Goal: Find specific page/section: Find specific page/section

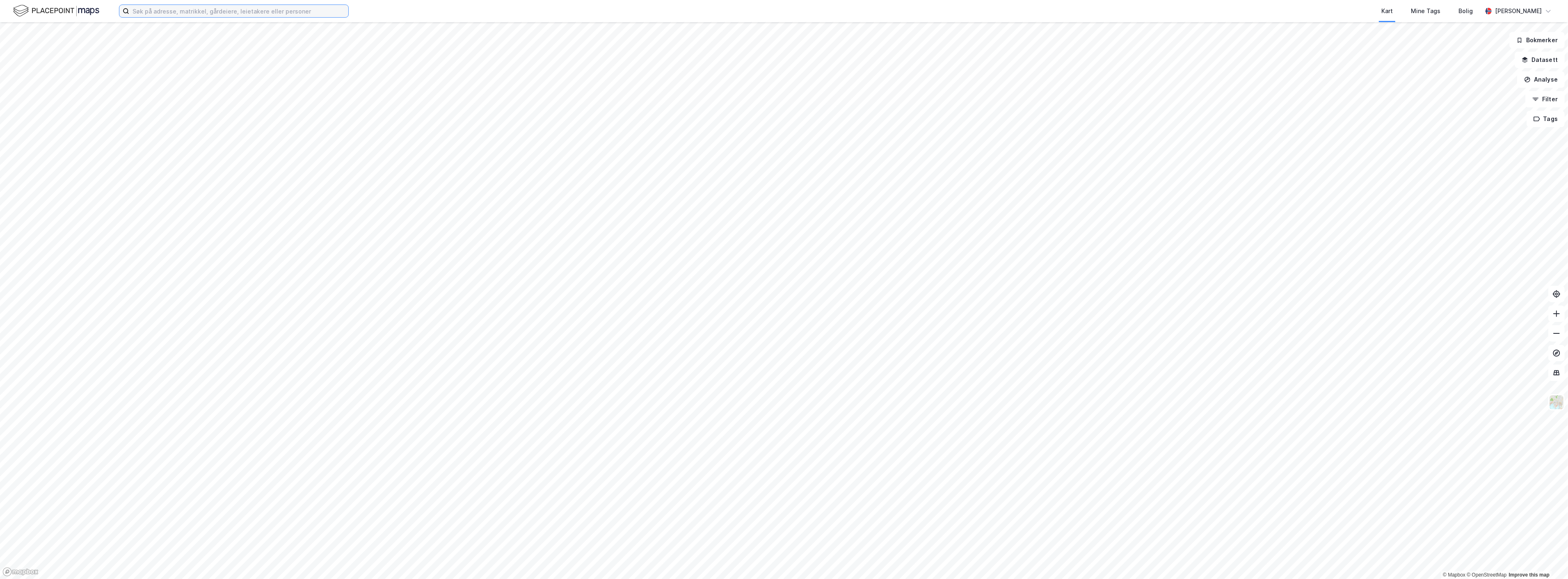
click at [146, 10] on input at bounding box center [239, 11] width 219 height 12
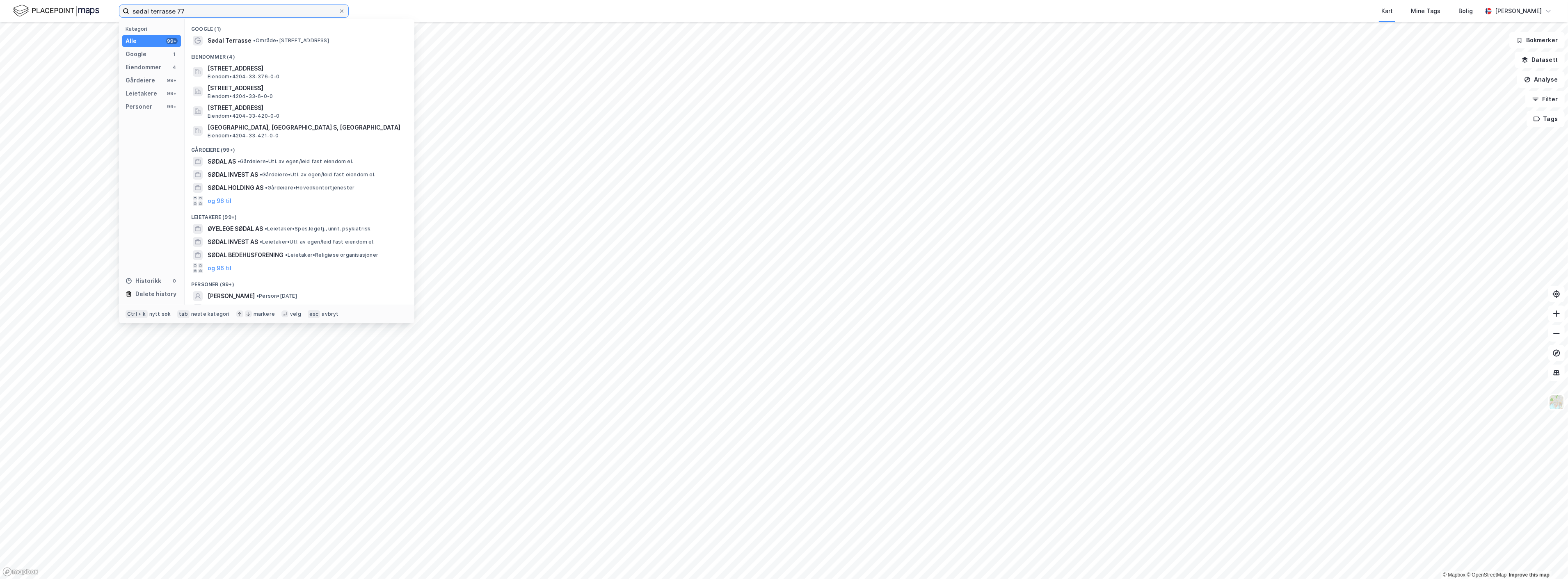
type input "sødal terrasse 77"
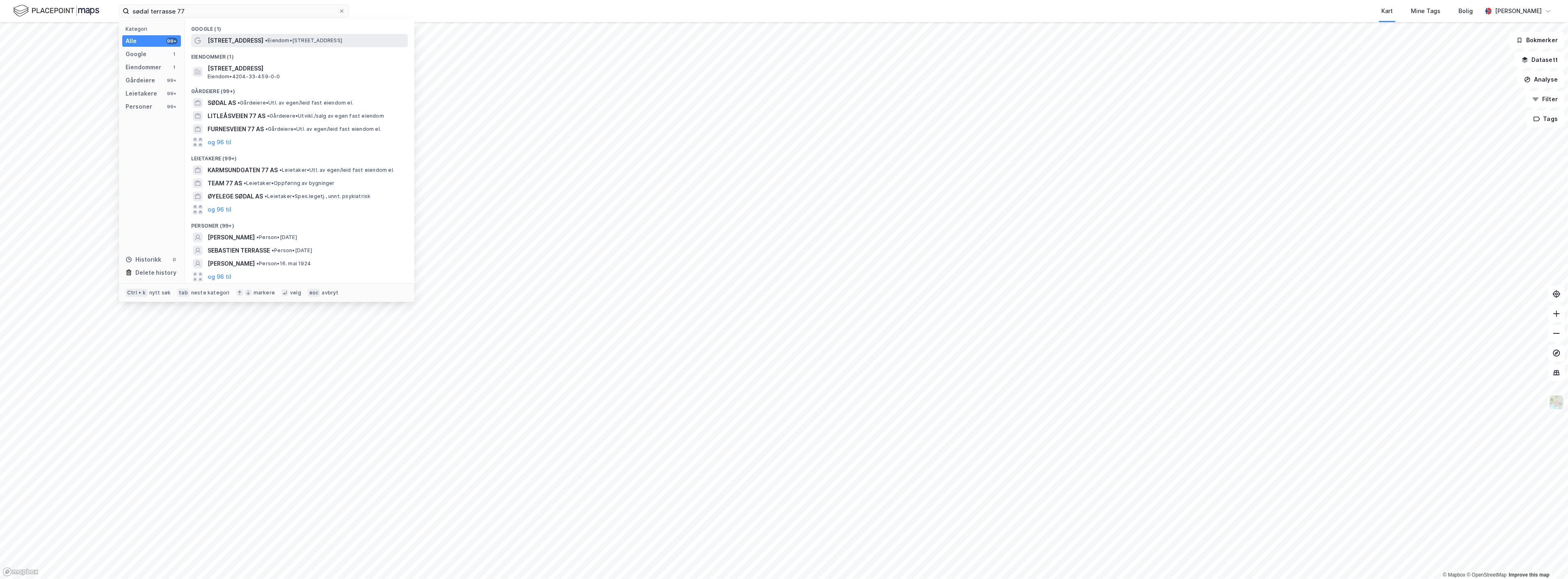
click at [242, 41] on span "[STREET_ADDRESS]" at bounding box center [236, 41] width 56 height 10
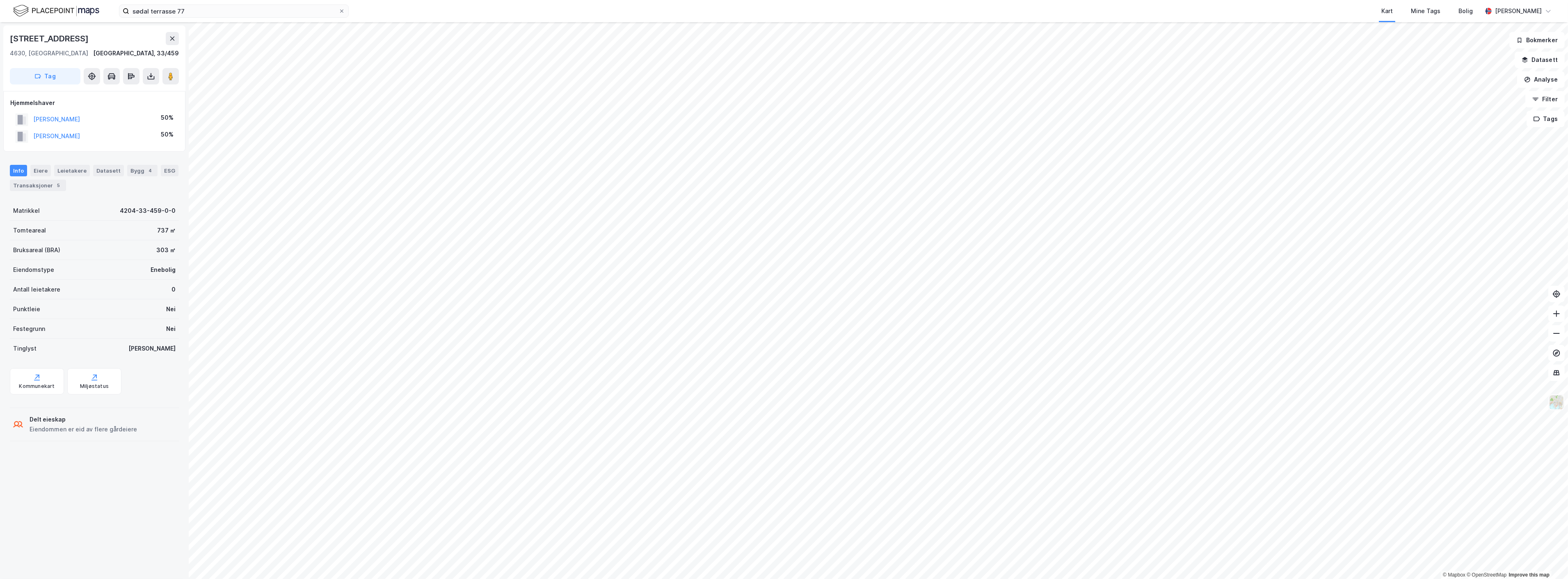
click at [1554, 401] on img at bounding box center [1556, 402] width 16 height 16
click at [1477, 397] on div "Hovedeier" at bounding box center [1482, 397] width 30 height 10
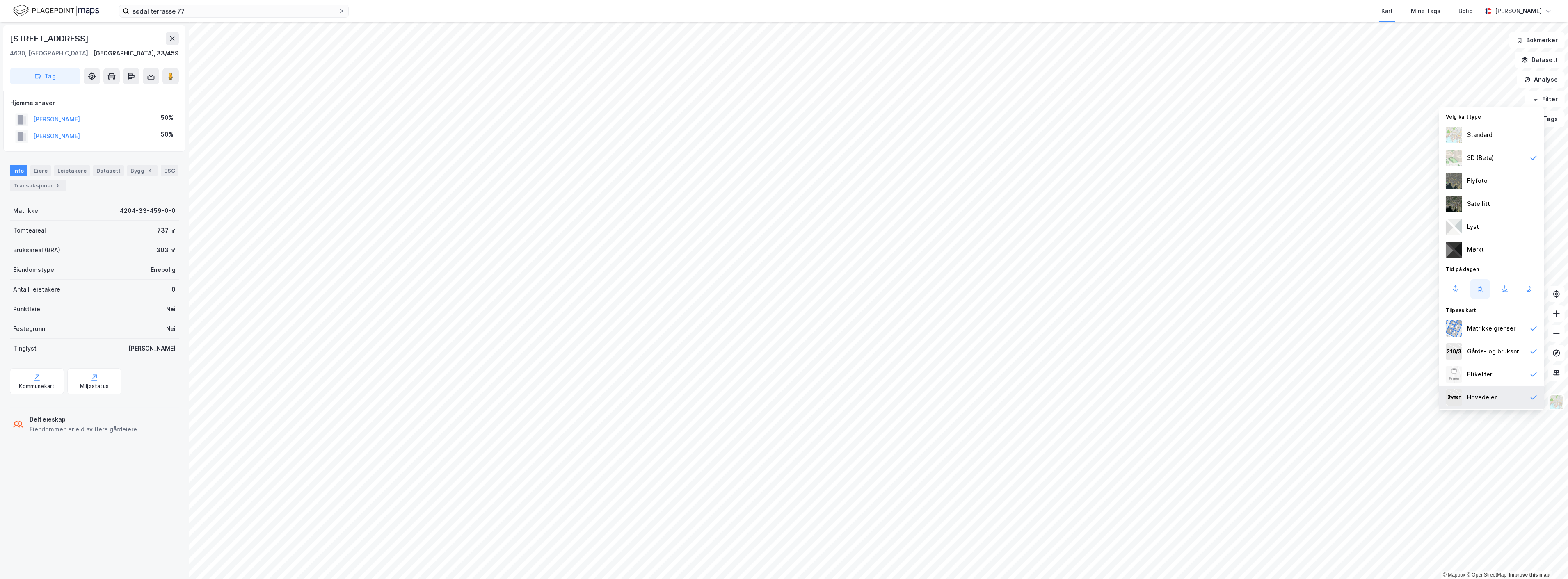
click at [1475, 395] on div "Hovedeier" at bounding box center [1482, 397] width 30 height 10
click at [1479, 185] on div "Flyfoto" at bounding box center [1477, 181] width 21 height 10
